Goal: Task Accomplishment & Management: Complete application form

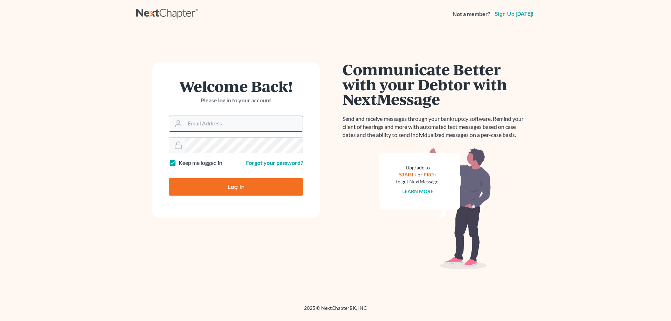
click at [209, 123] on input "Email Address" at bounding box center [244, 123] width 118 height 15
type input "[EMAIL_ADDRESS][DOMAIN_NAME]"
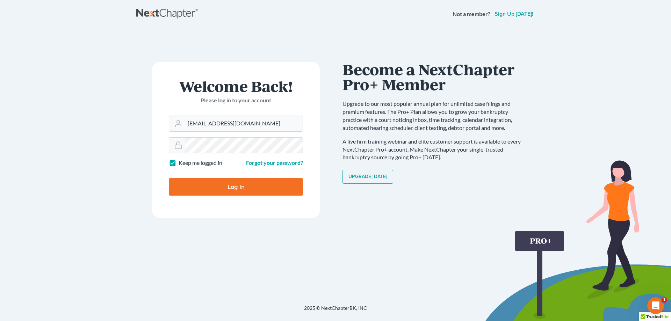
click at [179, 163] on label "Keep me logged in" at bounding box center [201, 163] width 44 height 8
click at [181, 163] on input "Keep me logged in" at bounding box center [183, 161] width 5 height 5
checkbox input "false"
click at [205, 187] on input "Log In" at bounding box center [236, 186] width 134 height 17
type input "Thinking..."
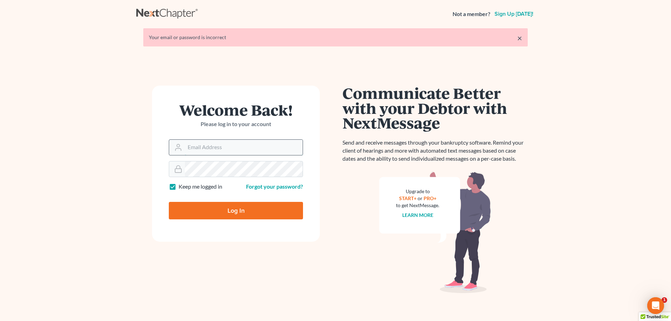
click at [200, 149] on input "Email Address" at bounding box center [244, 147] width 118 height 15
type input "jhhenry2000@yahoo.com"
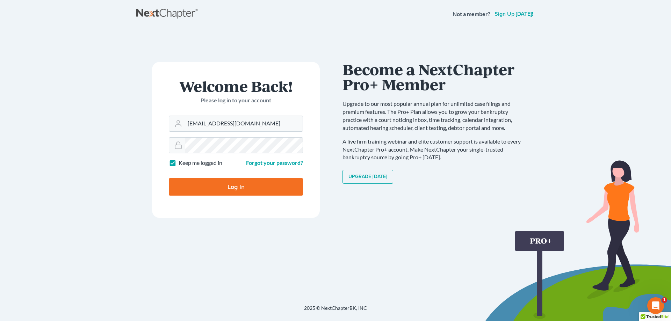
click at [179, 165] on label "Keep me logged in" at bounding box center [201, 163] width 44 height 8
click at [181, 164] on input "Keep me logged in" at bounding box center [183, 161] width 5 height 5
checkbox input "false"
click at [221, 187] on input "Log In" at bounding box center [236, 186] width 134 height 17
type input "Thinking..."
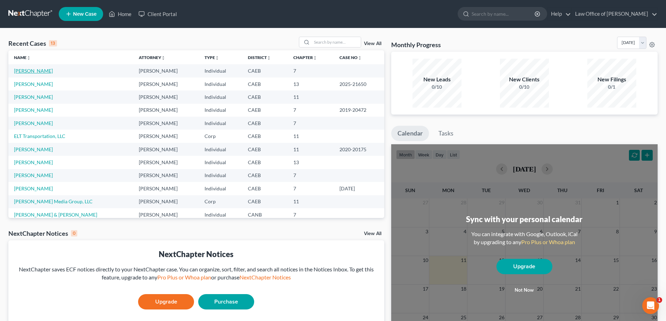
click at [36, 71] on link "Acero, Deseray" at bounding box center [33, 71] width 39 height 6
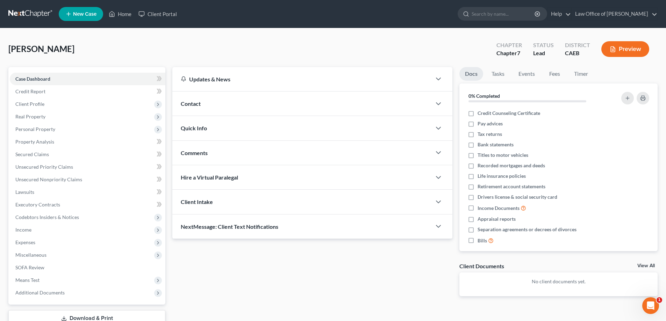
scroll to position [50, 0]
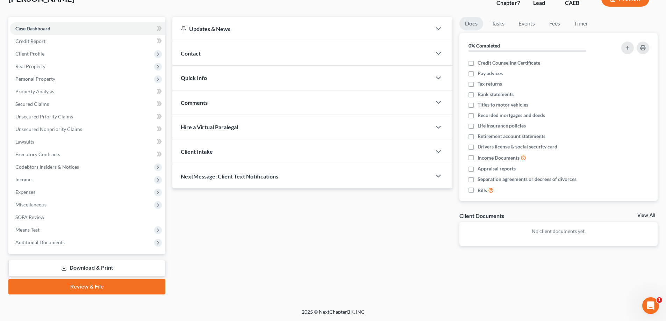
click at [87, 267] on link "Download & Print" at bounding box center [86, 268] width 157 height 16
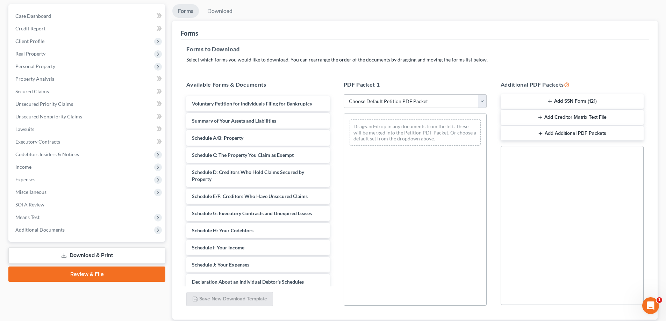
scroll to position [70, 0]
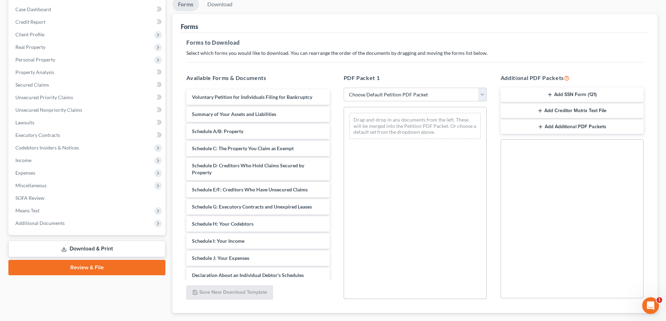
click at [413, 95] on select "Choose Default Petition PDF Packet Complete Bankruptcy Petition (all forms and …" at bounding box center [415, 95] width 143 height 14
select select "0"
click at [346, 88] on select "Choose Default Petition PDF Packet Complete Bankruptcy Petition (all forms and …" at bounding box center [415, 95] width 143 height 14
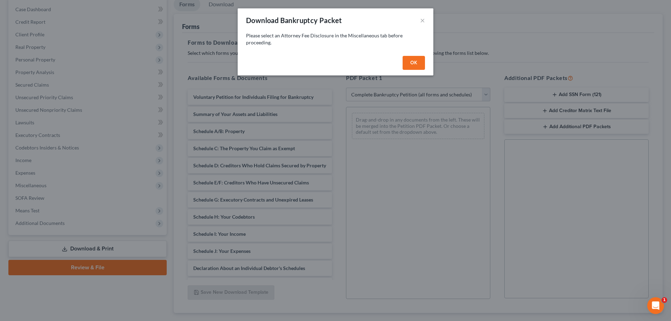
click at [410, 62] on button "OK" at bounding box center [414, 63] width 22 height 14
select select
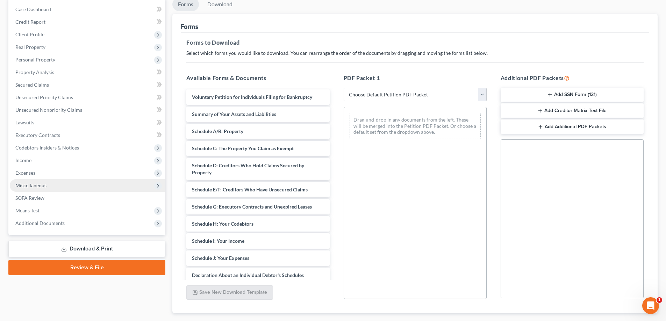
click at [77, 187] on span "Miscellaneous" at bounding box center [88, 185] width 156 height 13
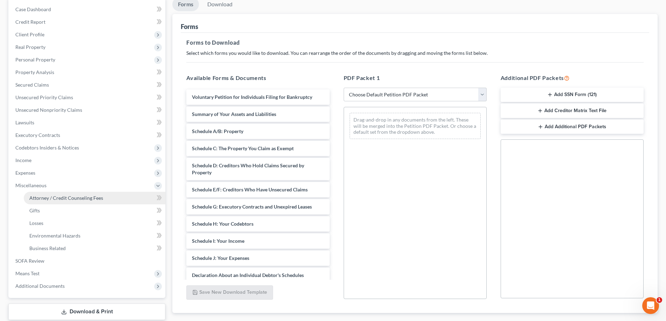
click at [71, 196] on span "Attorney / Credit Counseling Fees" at bounding box center [66, 198] width 74 height 6
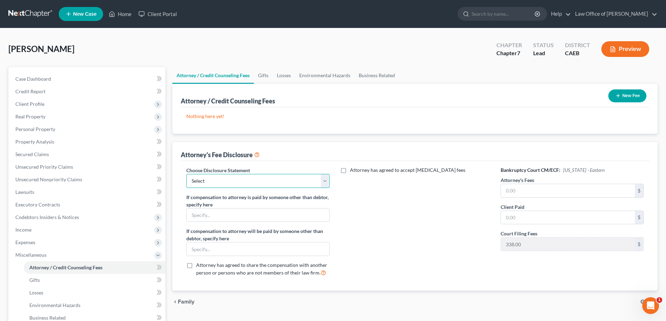
click at [218, 179] on select "Select Disclosure of Compensation of Attorney for Debtor(s)" at bounding box center [257, 181] width 143 height 14
select select "0"
click at [186, 174] on select "Select Disclosure of Compensation of Attorney for Debtor(s)" at bounding box center [257, 181] width 143 height 14
click at [507, 192] on input "text" at bounding box center [568, 190] width 134 height 13
type input "1,250.00"
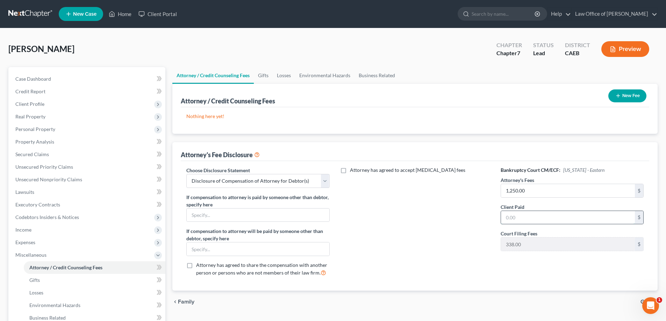
click at [508, 215] on input "text" at bounding box center [568, 217] width 134 height 13
type input "1,250.00"
click at [469, 219] on div "Attorney has agreed to accept retainer fees" at bounding box center [415, 225] width 157 height 116
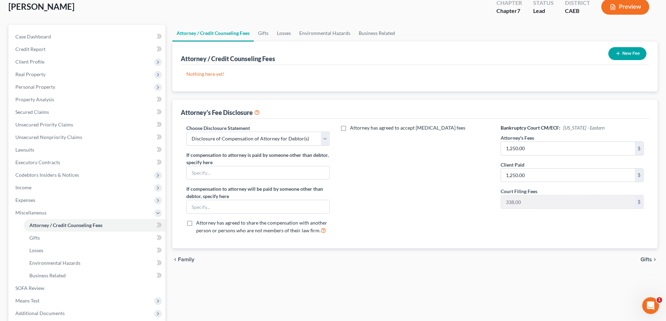
scroll to position [40, 0]
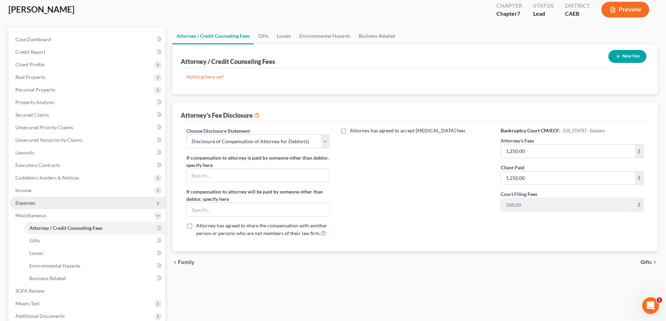
click at [26, 204] on span "Expenses" at bounding box center [25, 203] width 20 height 6
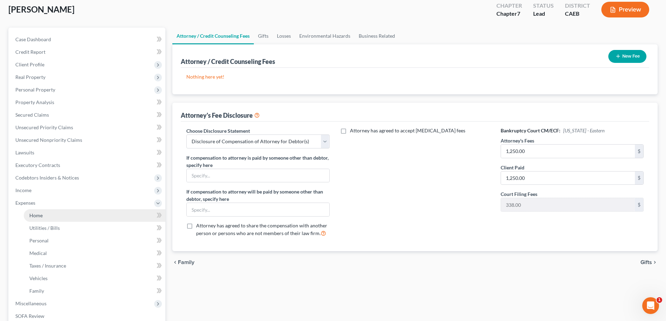
click at [34, 215] on span "Home" at bounding box center [35, 216] width 13 height 6
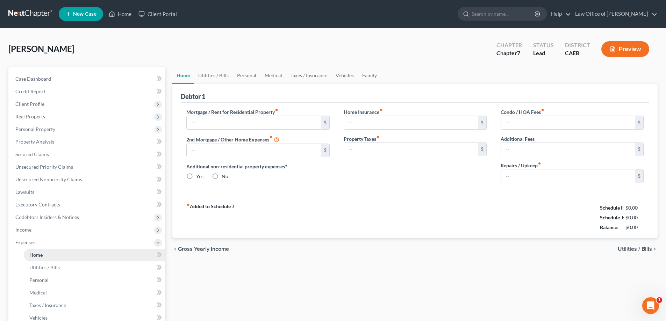
type input "2,900.00"
type input "0.00"
radio input "true"
type input "0.00"
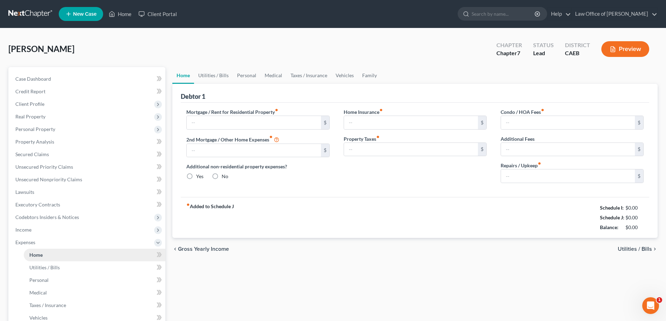
type input "0.00"
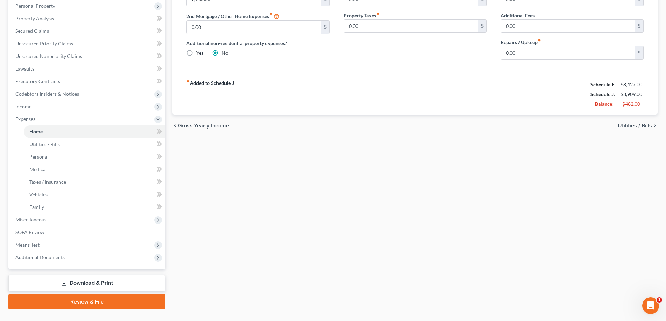
scroll to position [138, 0]
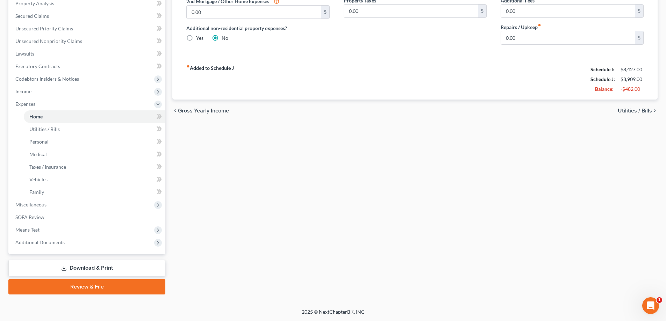
click at [93, 269] on link "Download & Print" at bounding box center [86, 268] width 157 height 16
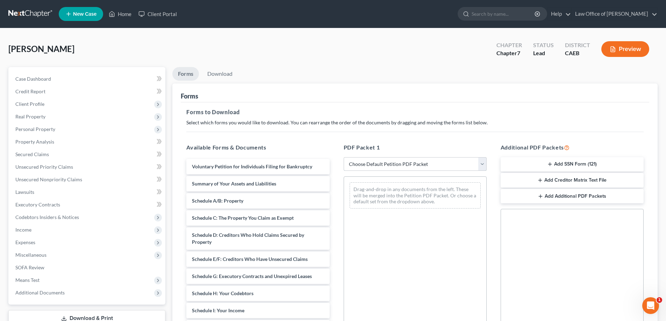
click at [366, 167] on select "Choose Default Petition PDF Packet Complete Bankruptcy Petition (all forms and …" at bounding box center [415, 164] width 143 height 14
select select "0"
click at [344, 157] on select "Choose Default Petition PDF Packet Complete Bankruptcy Petition (all forms and …" at bounding box center [415, 164] width 143 height 14
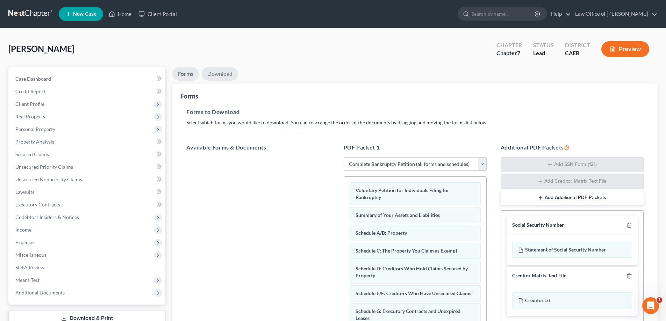
click at [218, 76] on link "Download" at bounding box center [220, 74] width 36 height 14
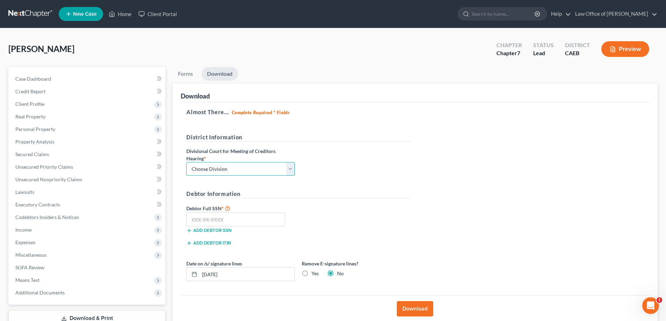
click at [219, 168] on select "Choose Division Fresno Modesto Sacramento" at bounding box center [240, 169] width 108 height 14
select select "2"
click at [186, 162] on select "Choose Division Fresno Modesto Sacramento" at bounding box center [240, 169] width 108 height 14
click at [193, 221] on input "text" at bounding box center [235, 220] width 99 height 14
paste input "551-51-1965"
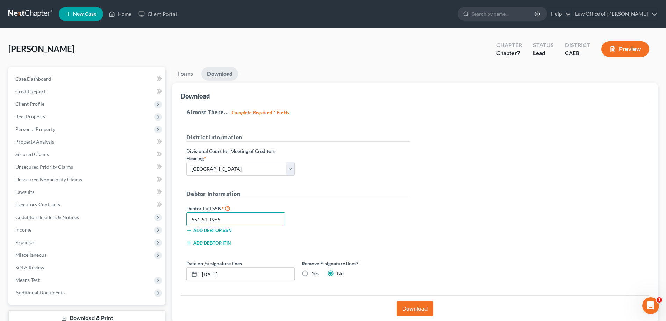
type input "551-51-1965"
click at [398, 203] on div "Debtor Information" at bounding box center [298, 197] width 231 height 14
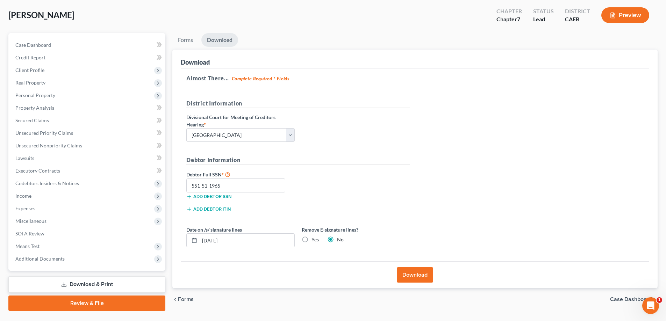
scroll to position [37, 0]
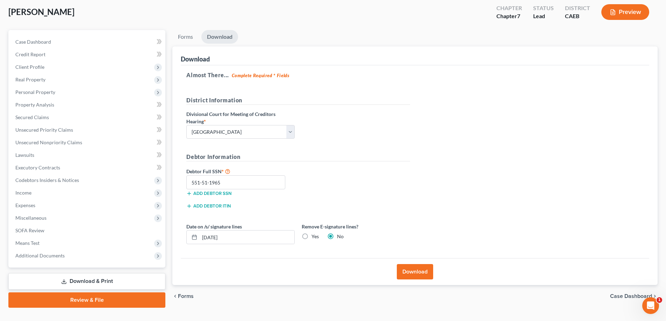
click at [412, 271] on button "Download" at bounding box center [415, 271] width 36 height 15
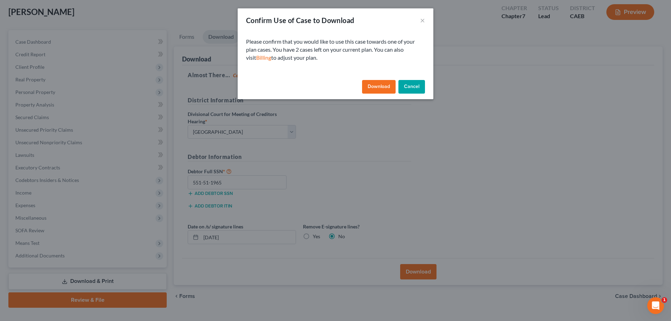
click at [373, 85] on button "Download" at bounding box center [379, 87] width 34 height 14
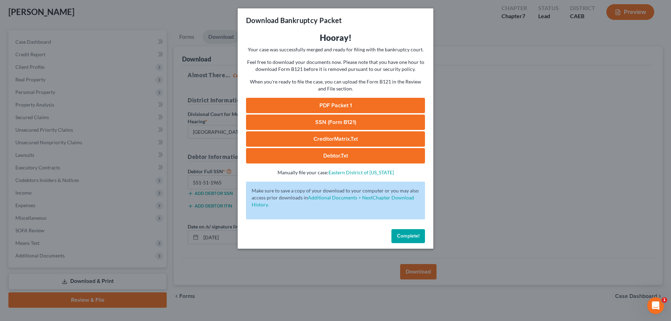
click at [321, 105] on link "PDF Packet 1" at bounding box center [335, 105] width 179 height 15
click at [402, 234] on span "Complete!" at bounding box center [408, 236] width 22 height 6
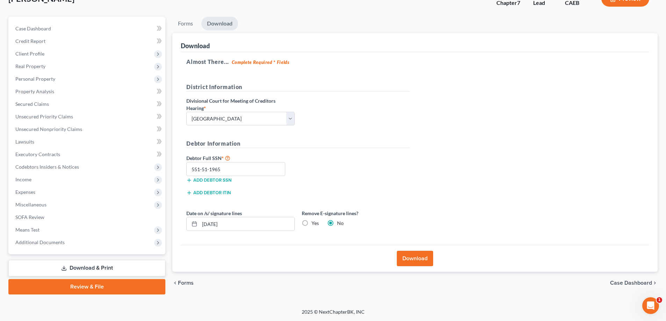
scroll to position [0, 0]
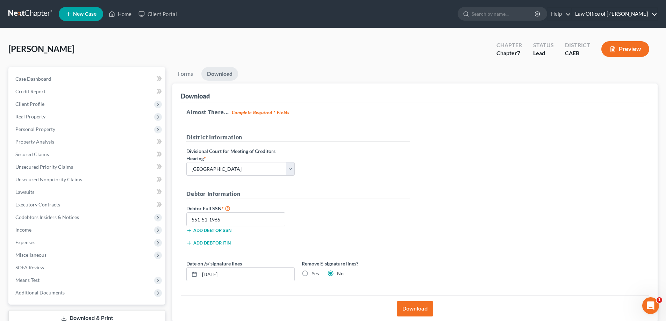
click at [653, 13] on link "Law Office of Judson H. Henry" at bounding box center [615, 14] width 86 height 13
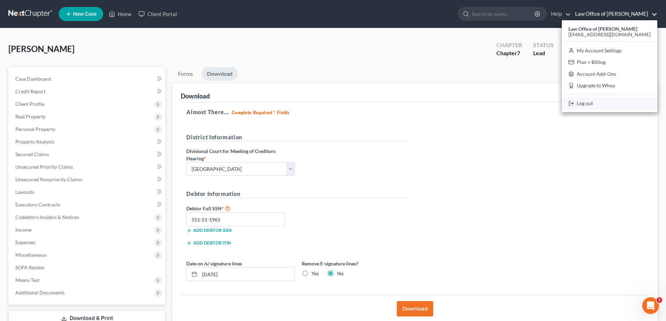
click at [597, 104] on link "Log out" at bounding box center [609, 104] width 95 height 12
